Goal: Task Accomplishment & Management: Manage account settings

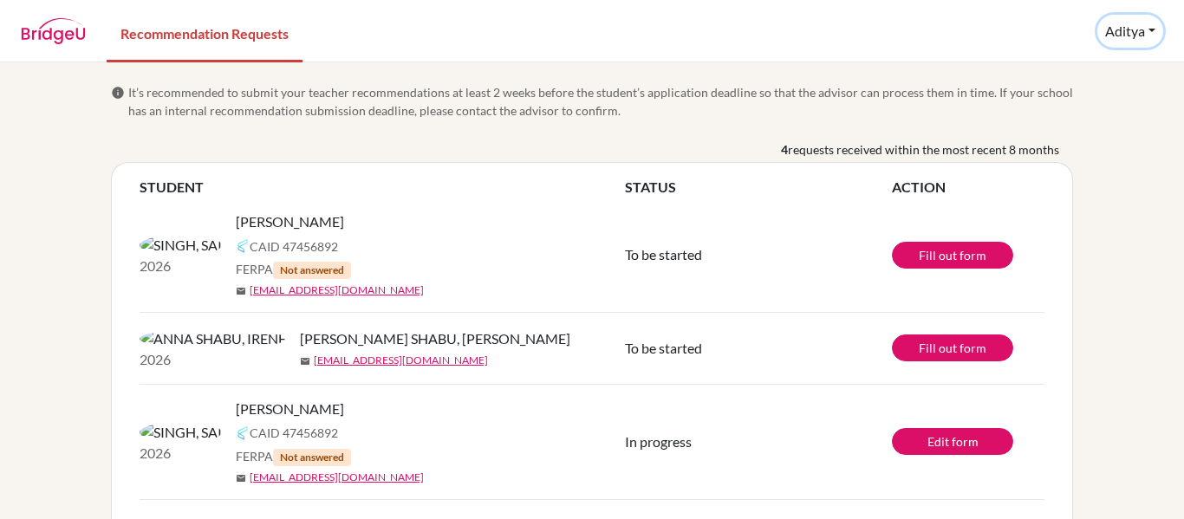
click at [1154, 36] on button "Aditya" at bounding box center [1130, 31] width 66 height 33
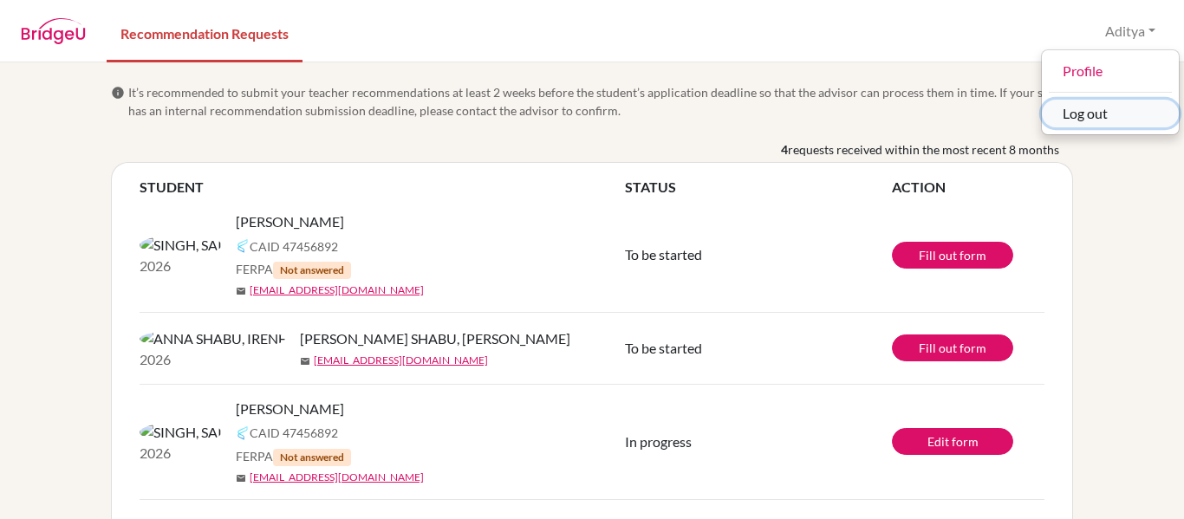
click at [1121, 110] on button "Log out" at bounding box center [1109, 114] width 137 height 28
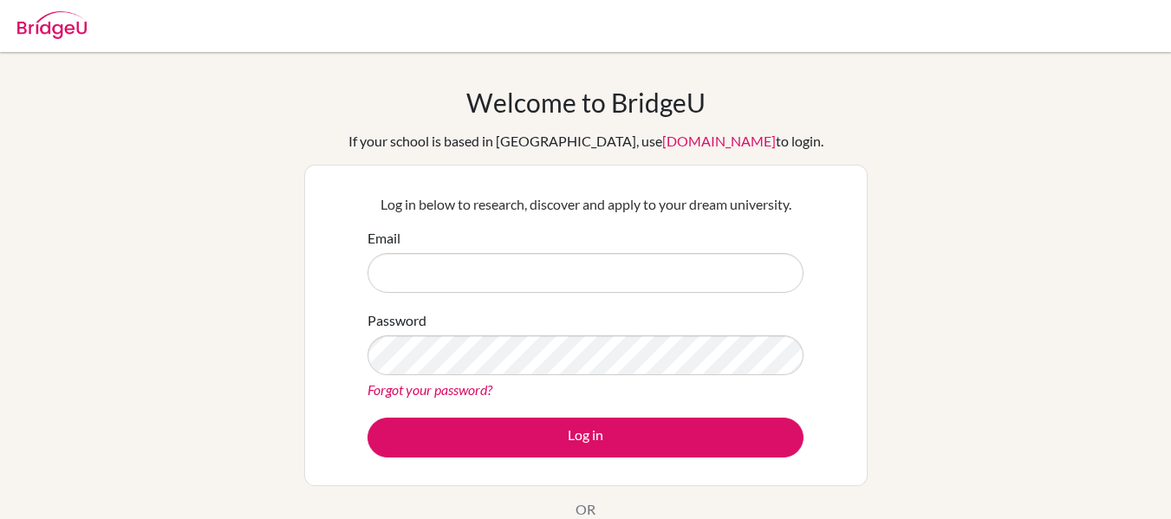
click at [526, 269] on input "Email" at bounding box center [585, 273] width 436 height 40
type input "[EMAIL_ADDRESS][DOMAIN_NAME]"
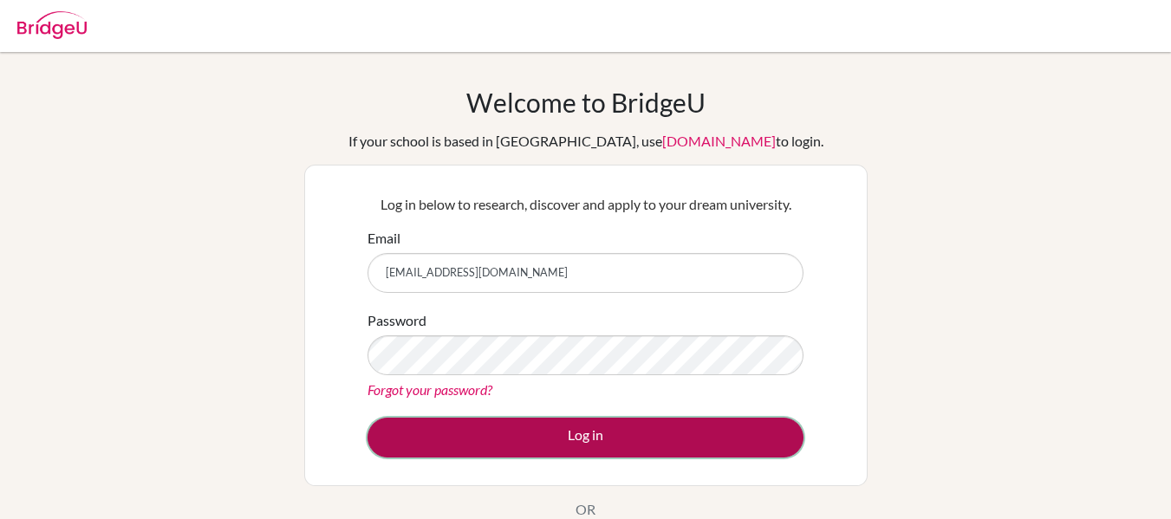
click at [538, 433] on button "Log in" at bounding box center [585, 438] width 436 height 40
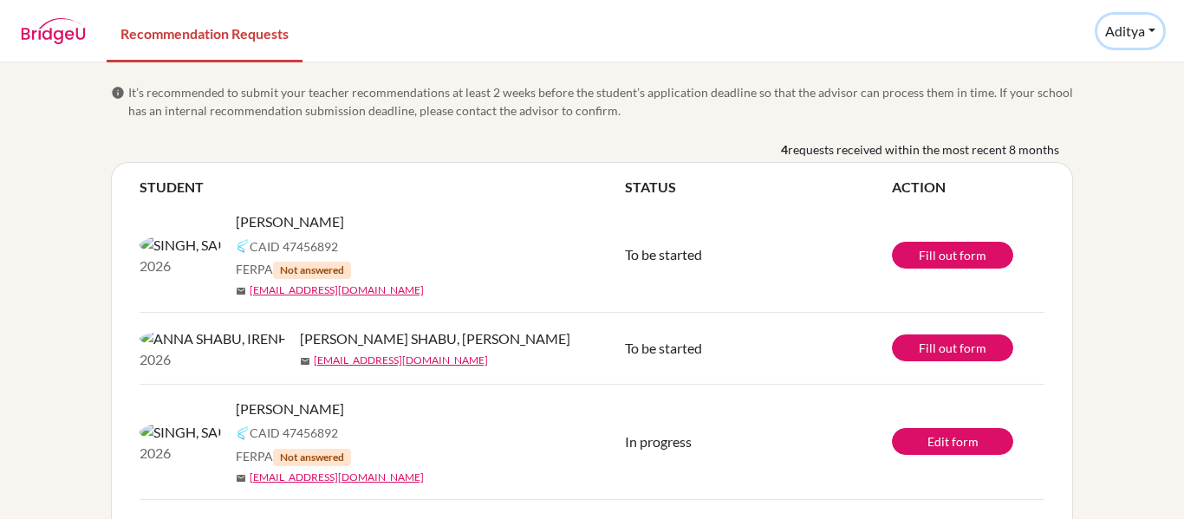
click at [1144, 36] on button "Aditya" at bounding box center [1130, 31] width 66 height 33
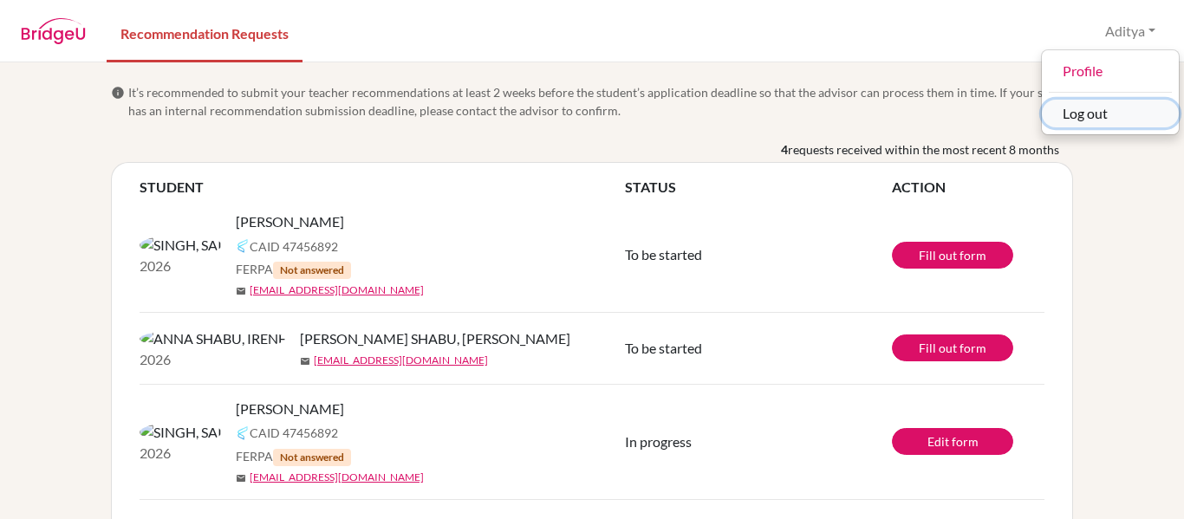
click at [1122, 114] on button "Log out" at bounding box center [1109, 114] width 137 height 28
